Goal: Information Seeking & Learning: Learn about a topic

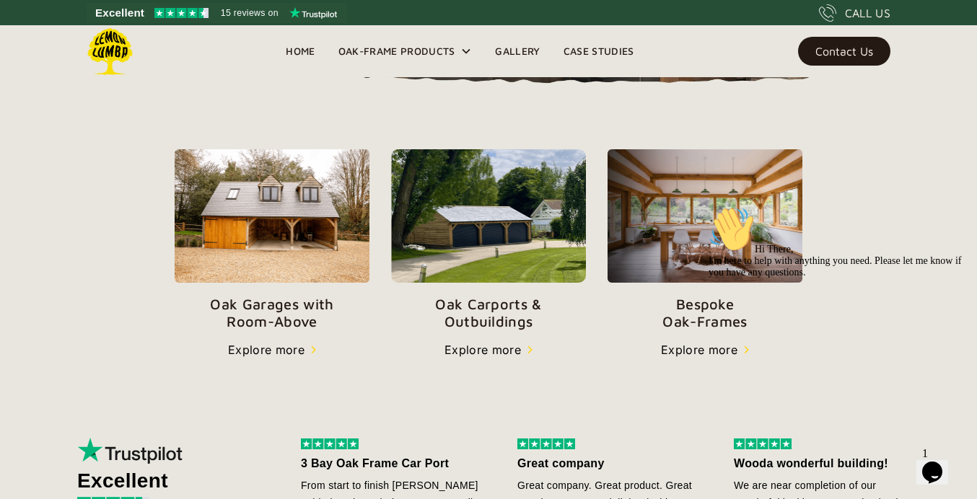
scroll to position [453, 0]
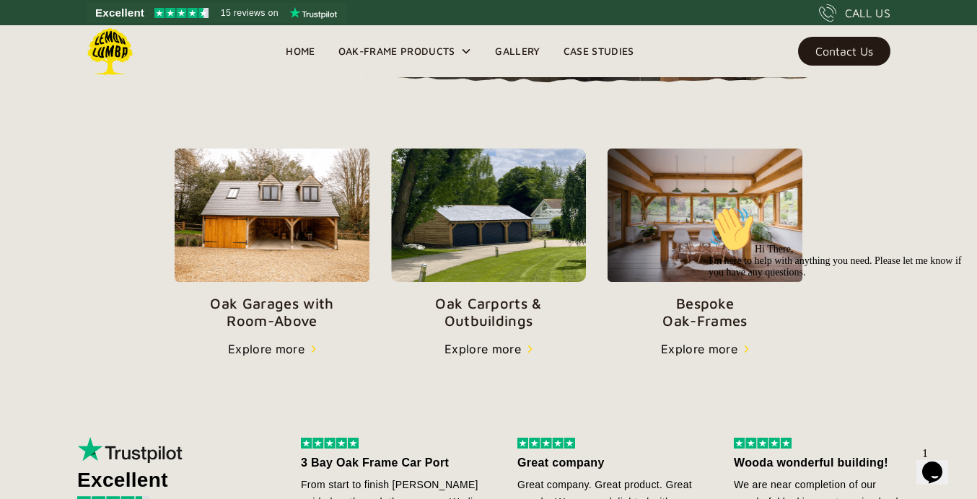
click at [502, 231] on img at bounding box center [488, 215] width 195 height 133
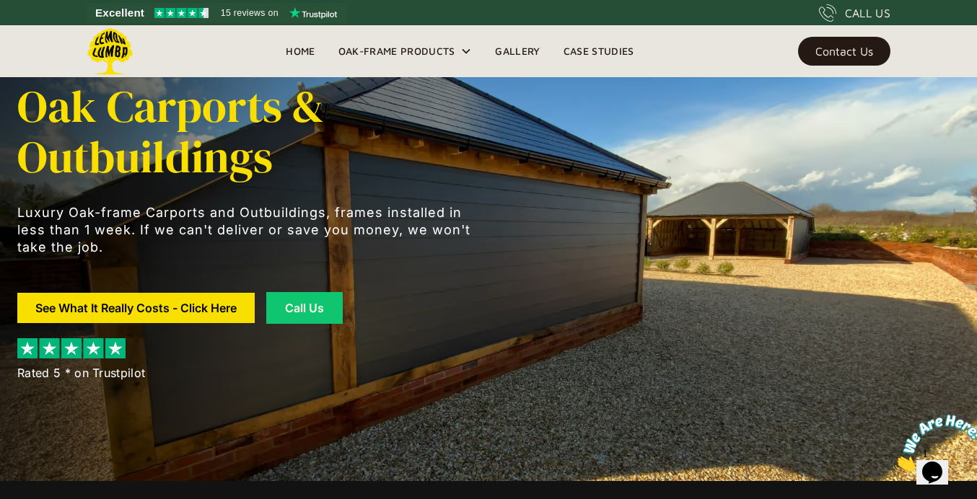
scroll to position [19, 0]
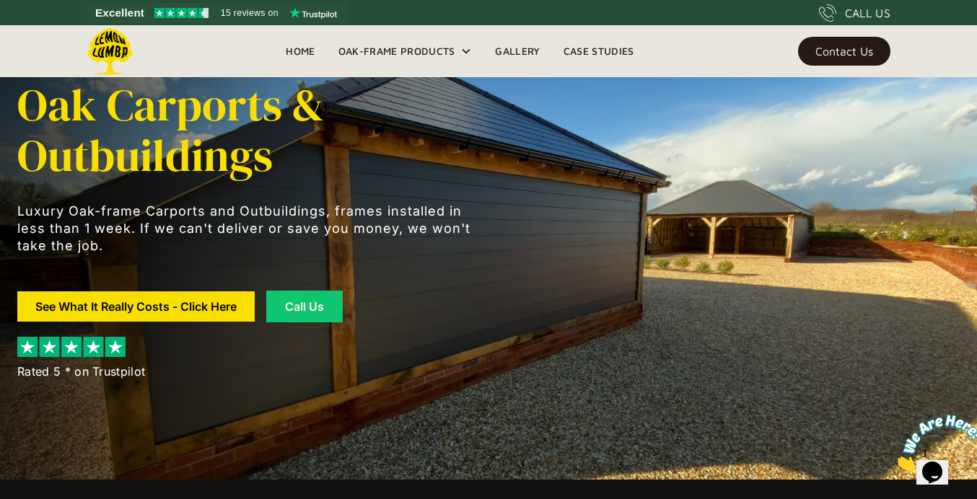
click at [502, 231] on div "Oak Carports & Outbuildings Luxury Oak-frame Carports and Outbuildings, frames …" at bounding box center [488, 230] width 942 height 499
click at [514, 52] on link "Gallery" at bounding box center [517, 51] width 68 height 22
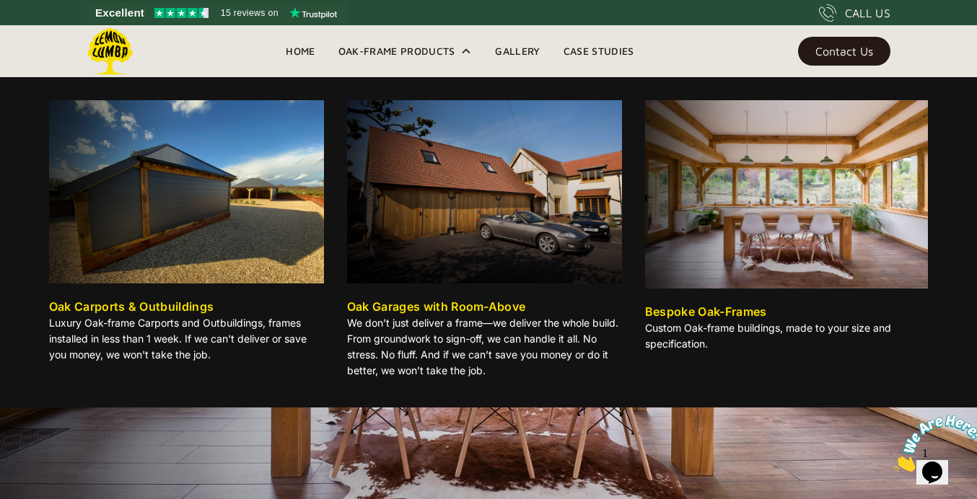
click at [197, 218] on img at bounding box center [186, 191] width 275 height 183
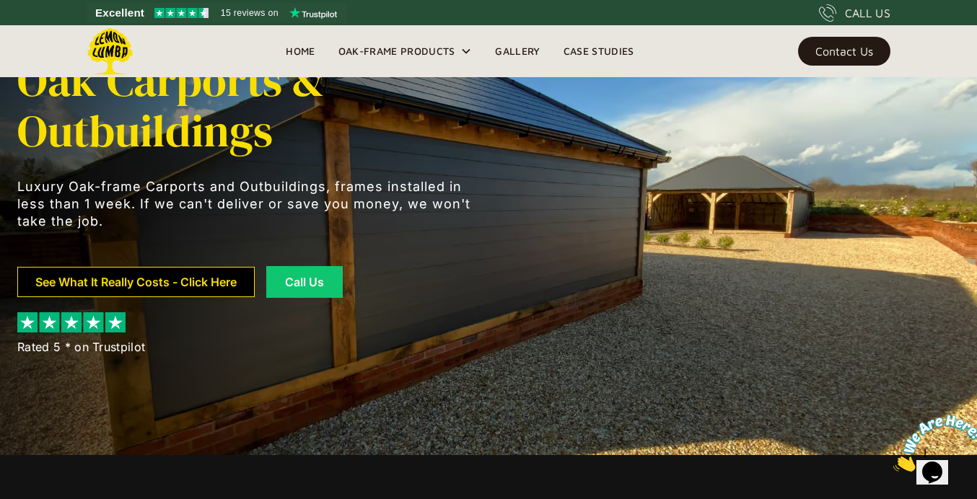
scroll to position [45, 0]
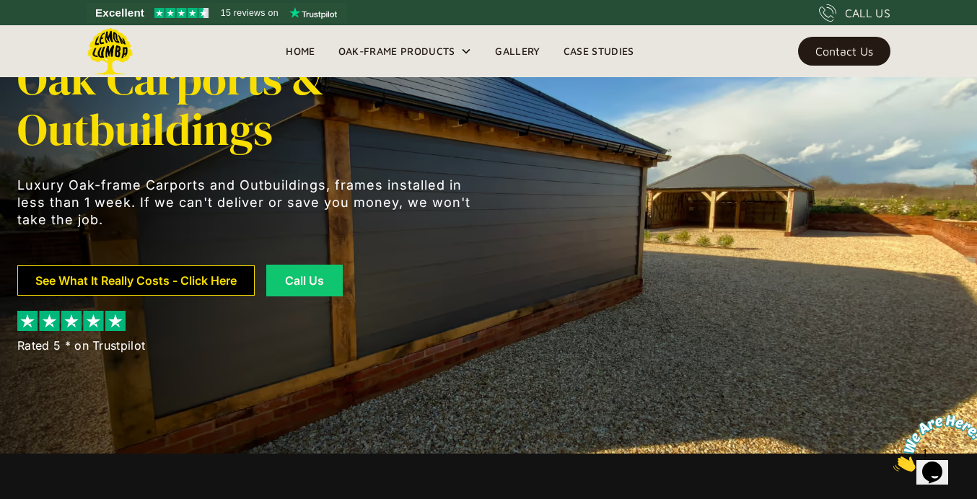
click at [170, 279] on link "See What It Really Costs - Click Here" at bounding box center [135, 280] width 237 height 30
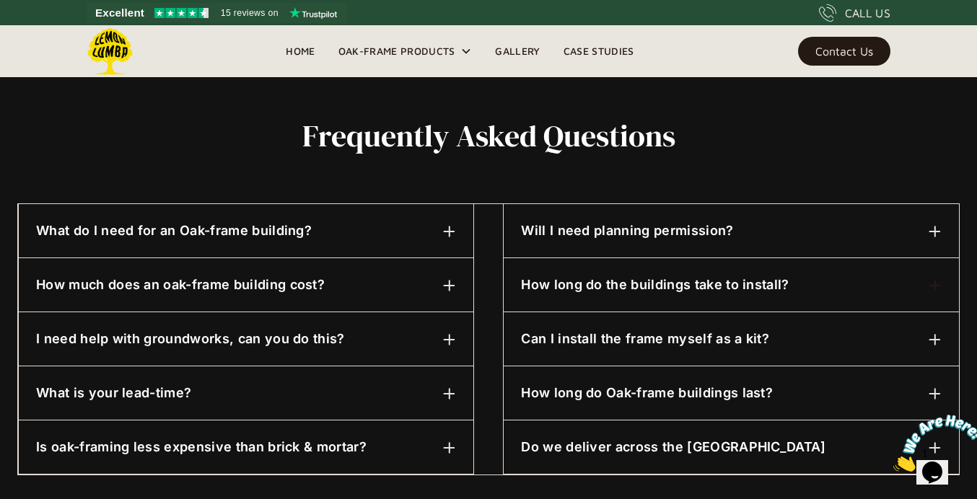
scroll to position [666, 0]
click at [576, 225] on h6 "Will I need planning permission?" at bounding box center [627, 230] width 212 height 19
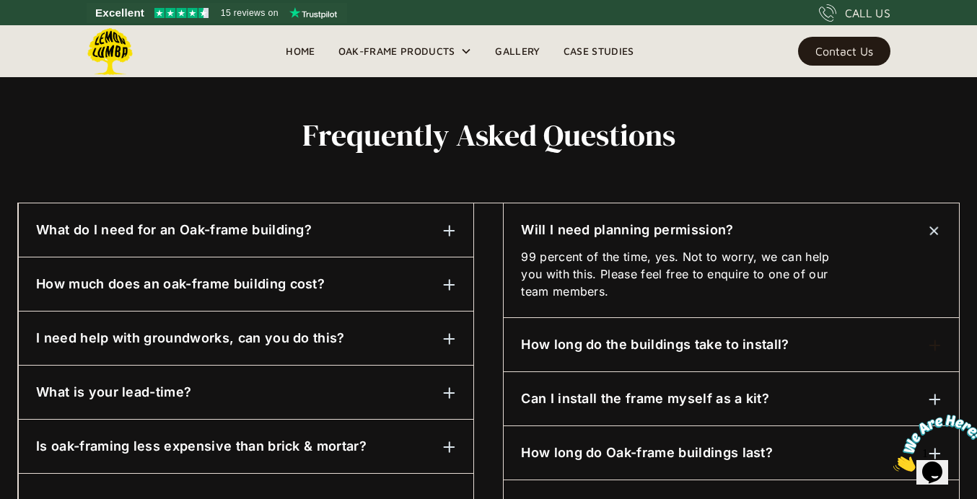
click at [594, 397] on h6 "Can I install the frame myself as a kit?" at bounding box center [645, 399] width 248 height 19
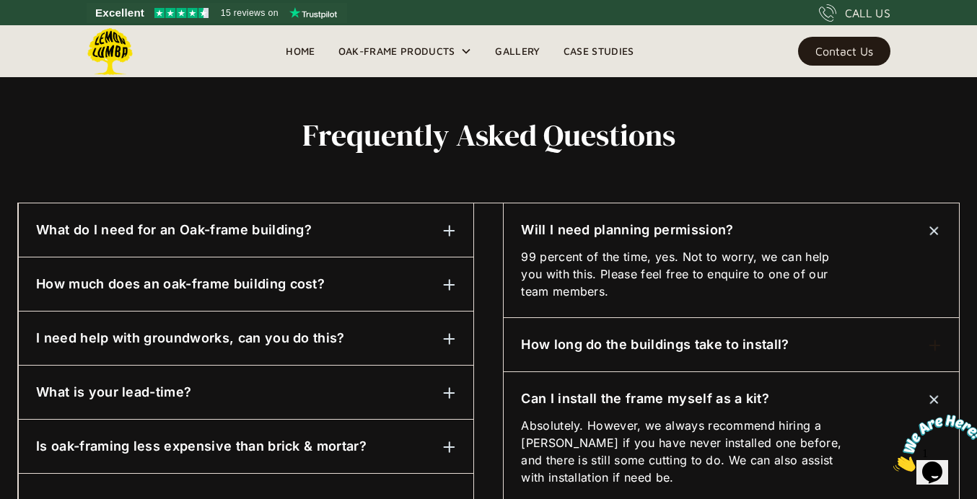
click at [312, 279] on h6 "How much does an oak-frame building cost?" at bounding box center [180, 284] width 289 height 19
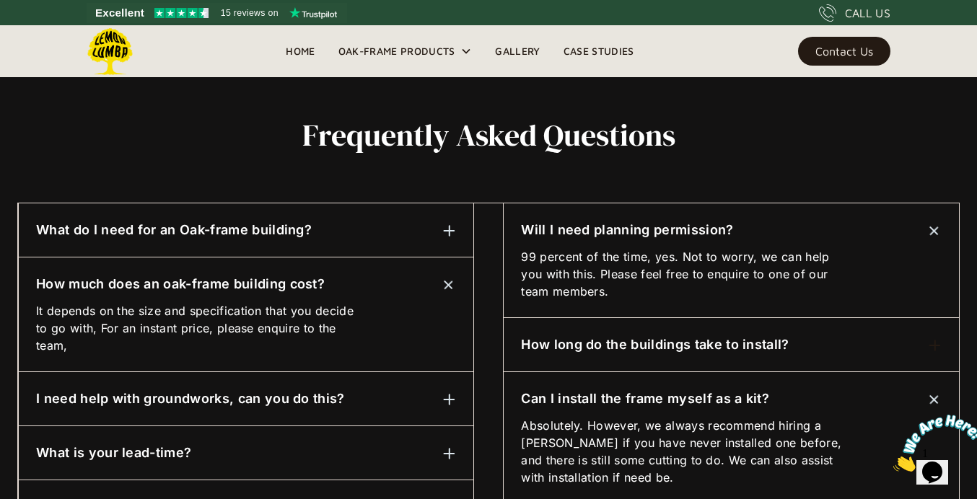
click at [278, 391] on h6 "I need help with groundworks, can you do this?" at bounding box center [190, 399] width 309 height 19
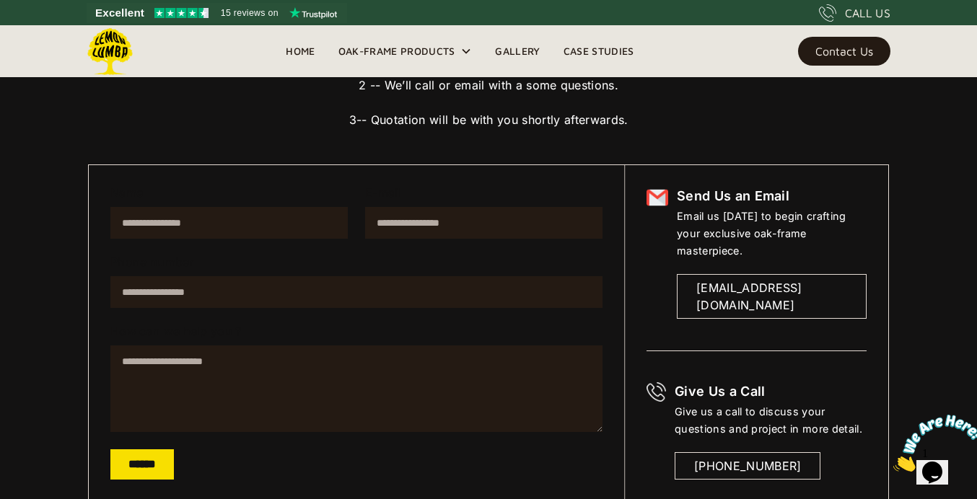
scroll to position [195, 0]
